Goal: Task Accomplishment & Management: Manage account settings

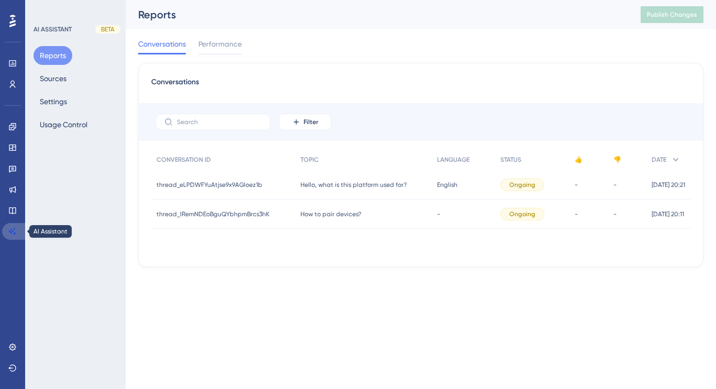
click at [15, 227] on icon at bounding box center [12, 231] width 8 height 8
click at [54, 79] on button "Sources" at bounding box center [53, 78] width 39 height 19
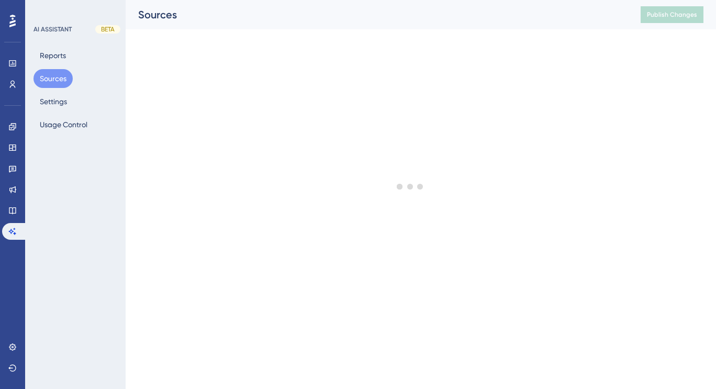
click at [279, 192] on div at bounding box center [411, 186] width 612 height 314
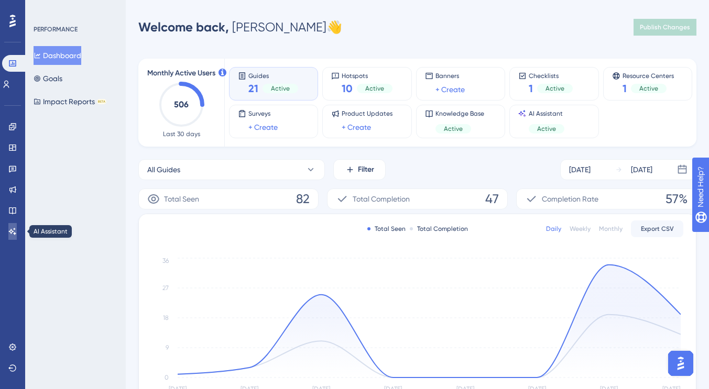
click at [13, 234] on icon at bounding box center [12, 231] width 7 height 7
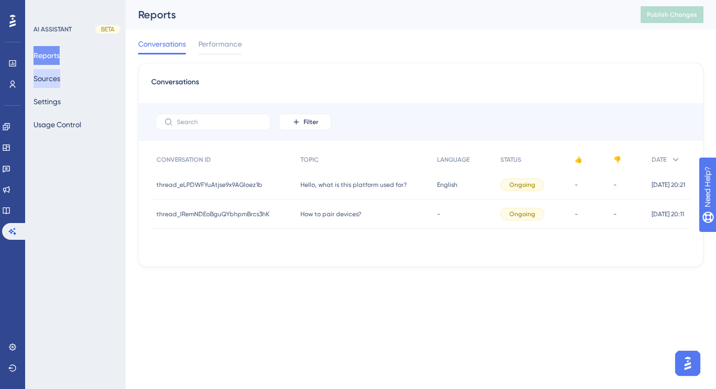
click at [60, 80] on button "Sources" at bounding box center [47, 78] width 27 height 19
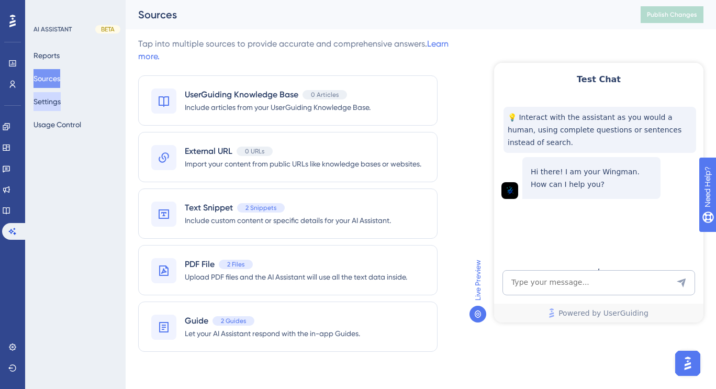
click at [53, 109] on button "Settings" at bounding box center [47, 101] width 27 height 19
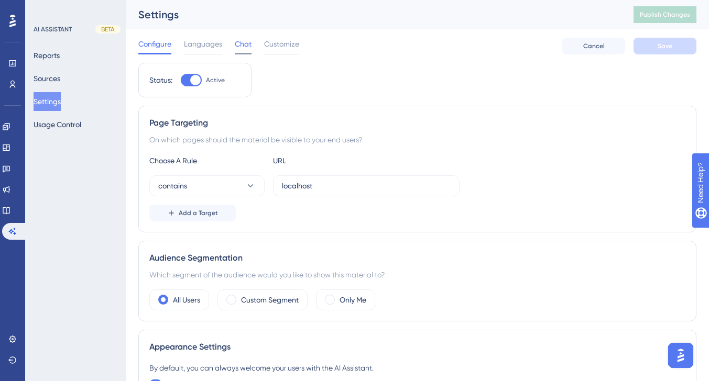
click at [235, 47] on span "Chat" at bounding box center [243, 44] width 17 height 13
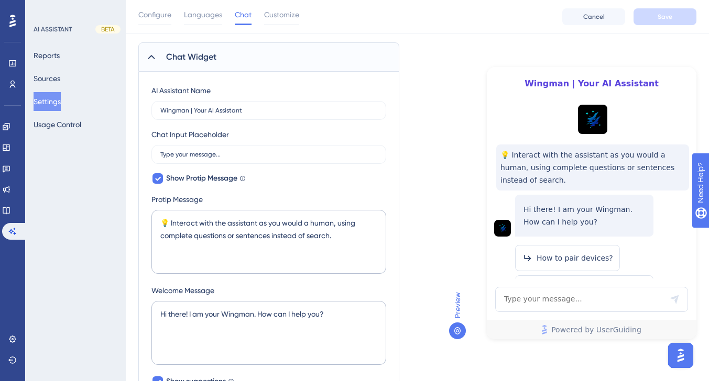
scroll to position [79, 0]
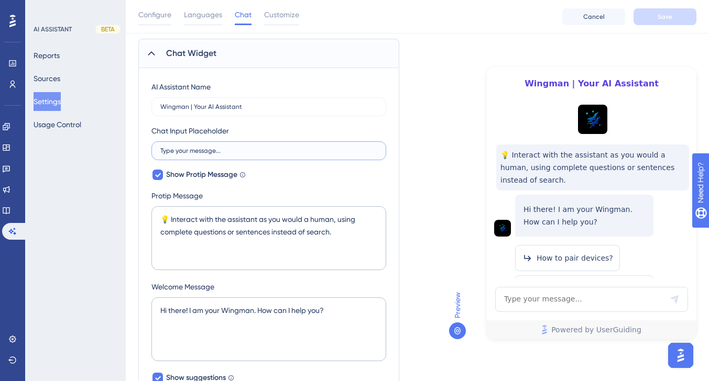
click at [286, 152] on input "Type your message..." at bounding box center [268, 150] width 217 height 7
drag, startPoint x: 286, startPoint y: 152, endPoint x: 140, endPoint y: 148, distance: 146.2
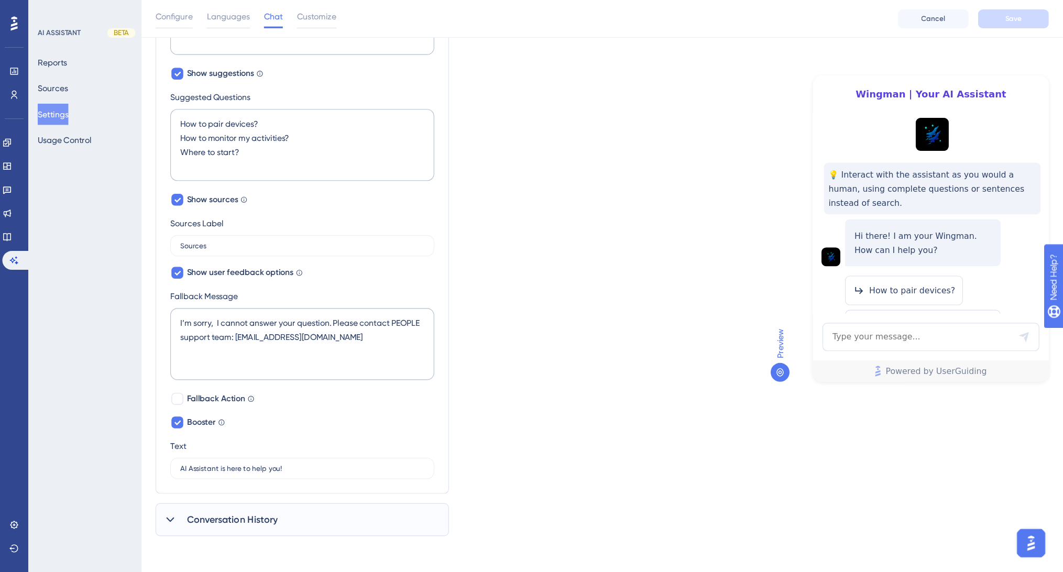
scroll to position [327, 0]
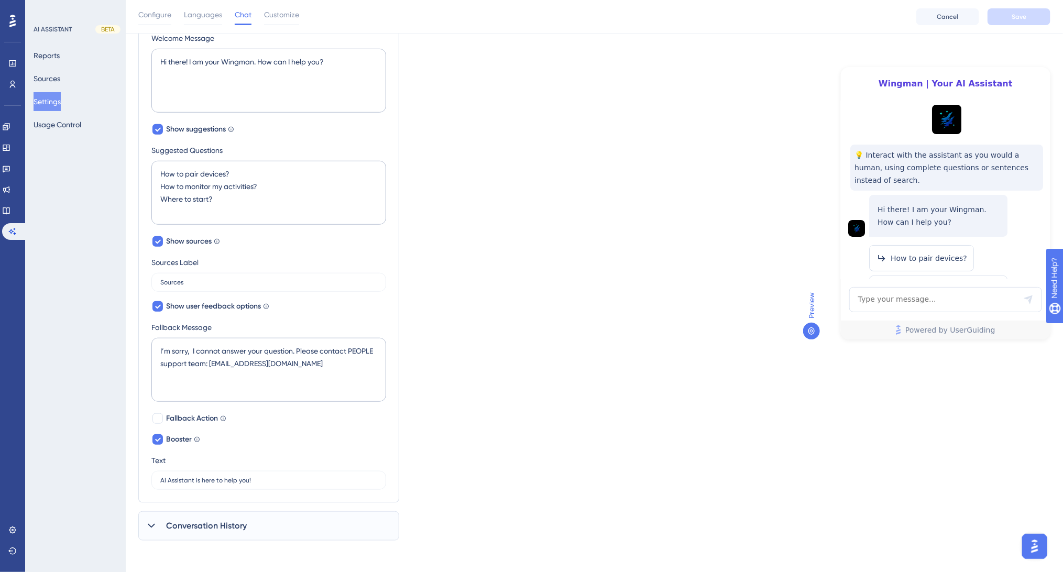
drag, startPoint x: 632, startPoint y: 3, endPoint x: 536, endPoint y: 402, distance: 410.6
click at [536, 389] on div "Which language version do you want to edit? English Chat Widget AI Assistant Na…" at bounding box center [594, 140] width 912 height 801
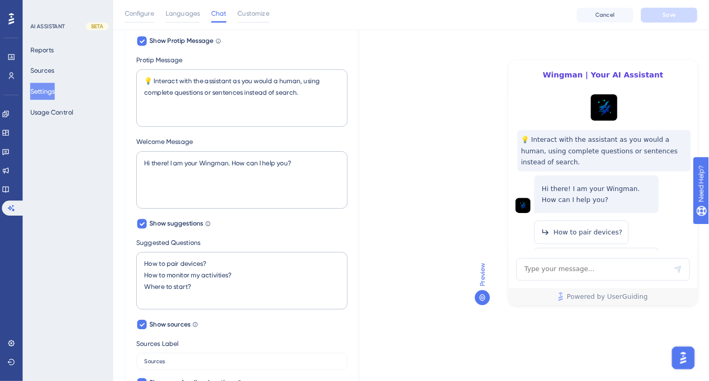
scroll to position [208, 0]
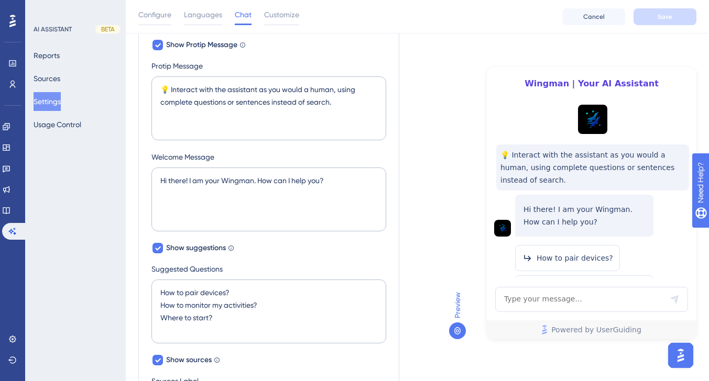
drag, startPoint x: 972, startPoint y: 0, endPoint x: 446, endPoint y: 237, distance: 576.9
click at [446, 237] on div "Which language version do you want to edit? English Chat Widget AI Assistant Na…" at bounding box center [417, 259] width 558 height 801
